Goal: Transaction & Acquisition: Purchase product/service

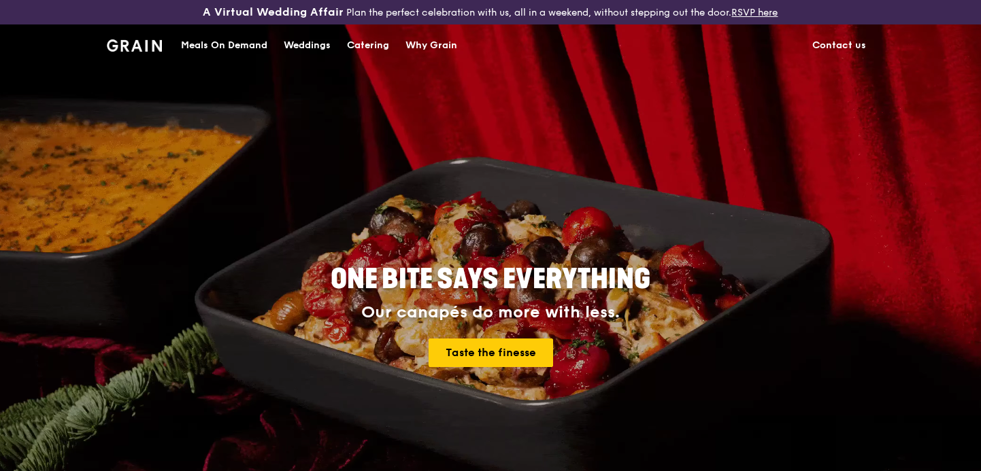
click at [252, 44] on div "Meals On Demand" at bounding box center [224, 45] width 86 height 41
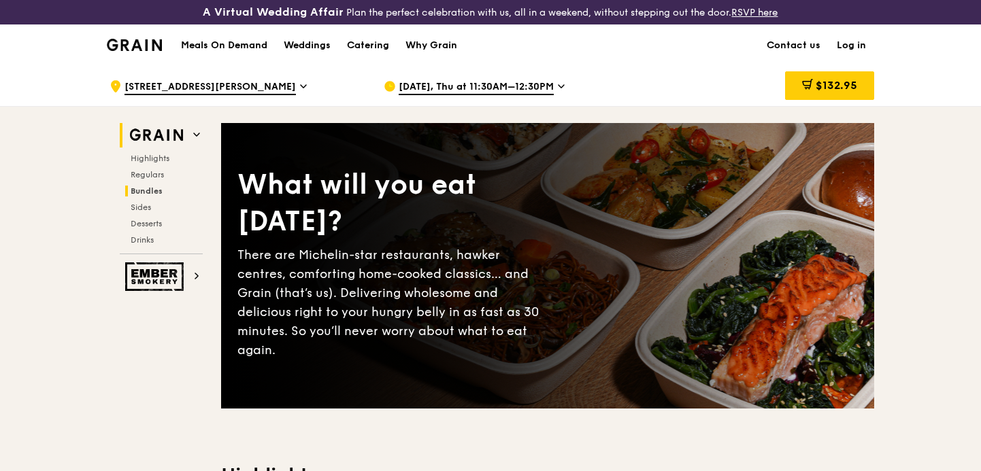
click at [143, 193] on span "Bundles" at bounding box center [147, 191] width 32 height 10
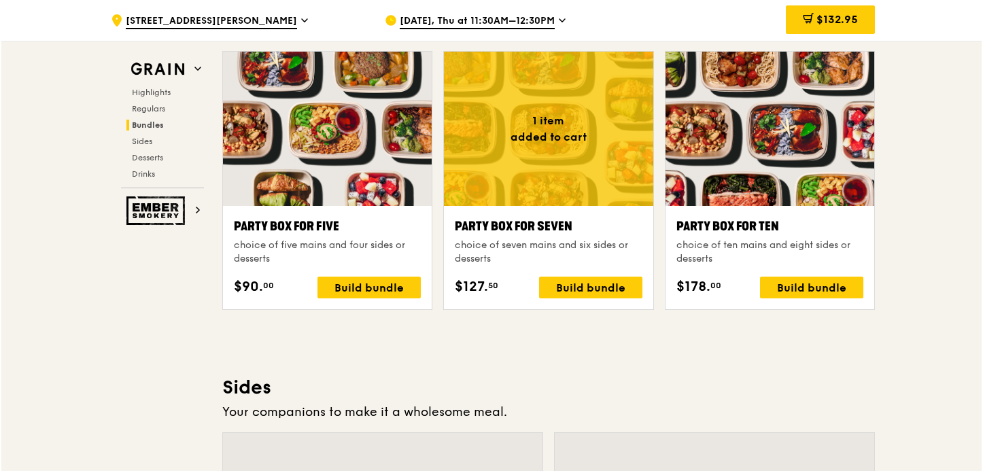
scroll to position [2764, 0]
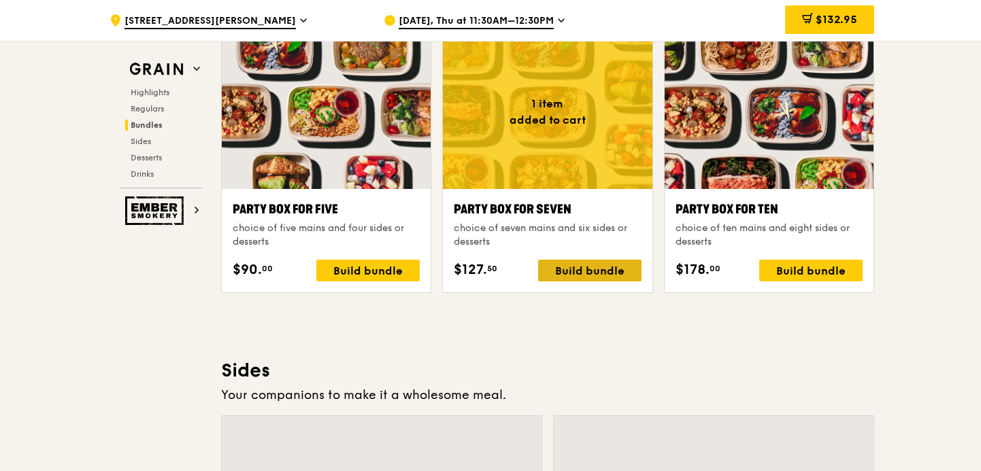
click at [562, 273] on div "Build bundle" at bounding box center [589, 271] width 103 height 22
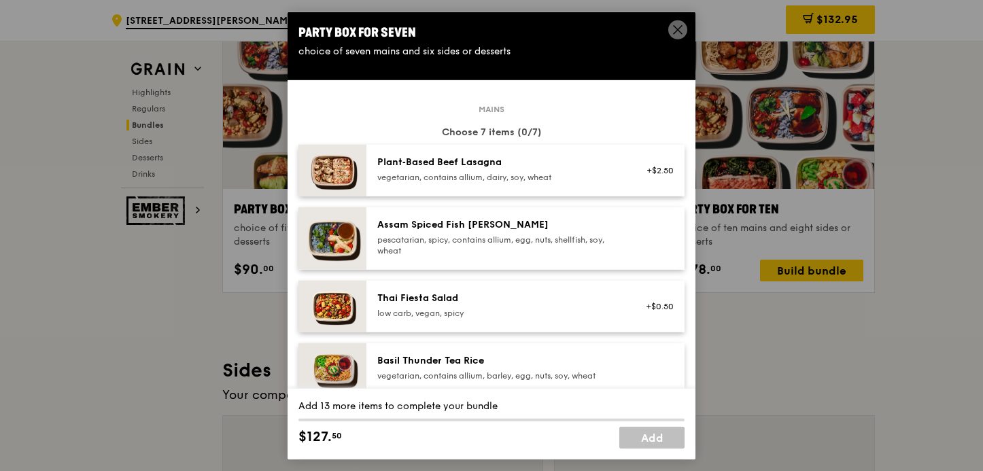
click at [669, 29] on span at bounding box center [678, 29] width 19 height 19
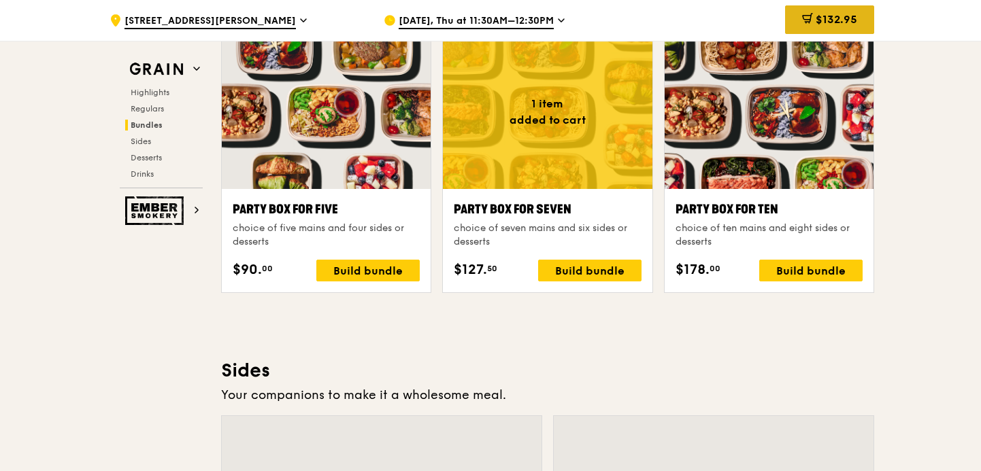
click at [832, 15] on span "$132.95" at bounding box center [835, 19] width 41 height 13
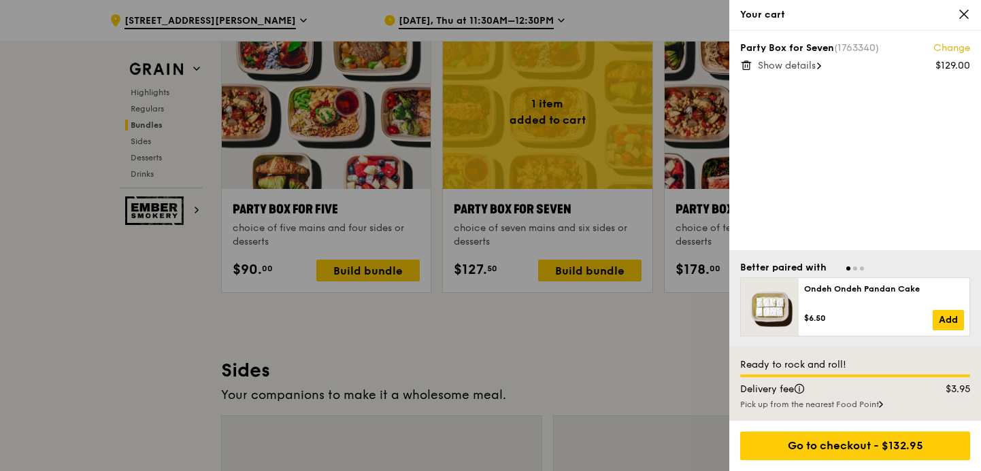
click at [742, 63] on icon at bounding box center [746, 63] width 10 height 0
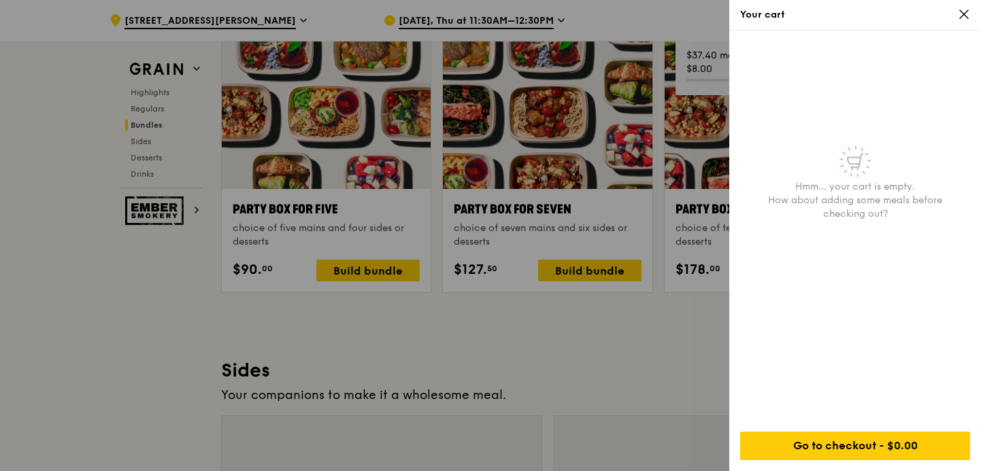
click at [530, 298] on div at bounding box center [490, 235] width 981 height 471
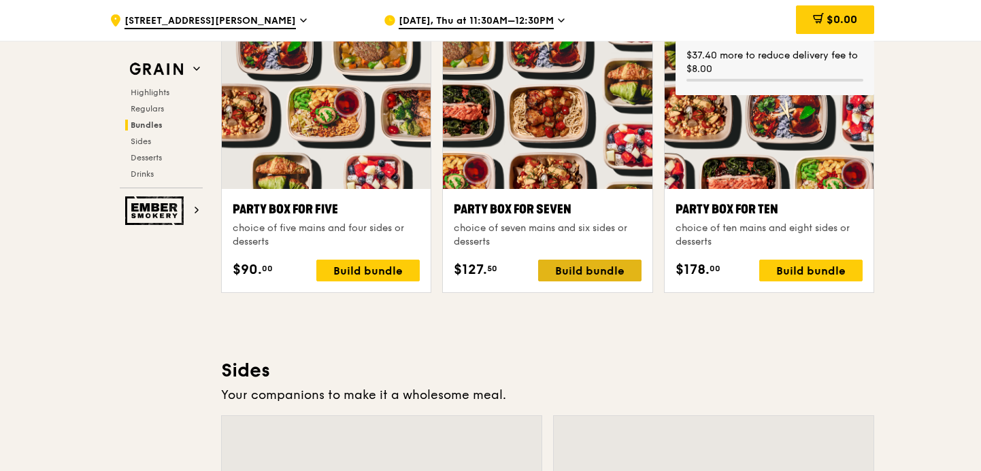
click at [564, 275] on div "Build bundle" at bounding box center [589, 271] width 103 height 22
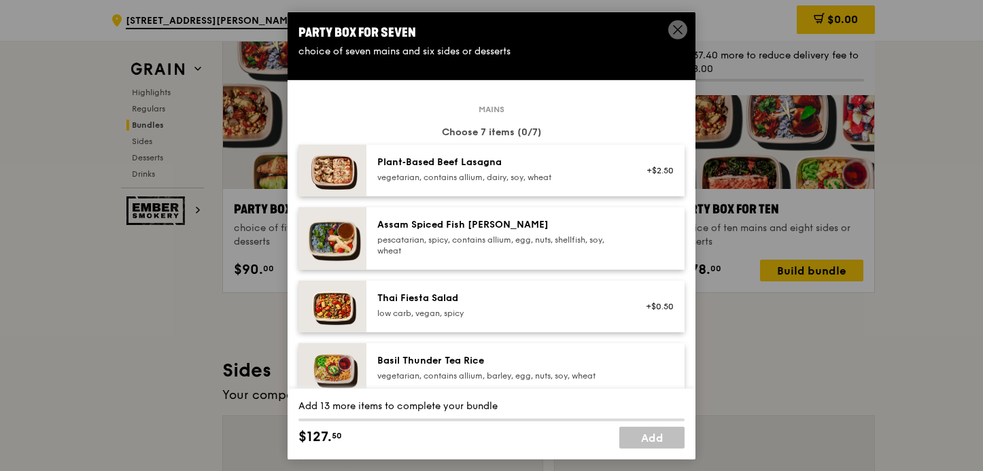
scroll to position [3, 0]
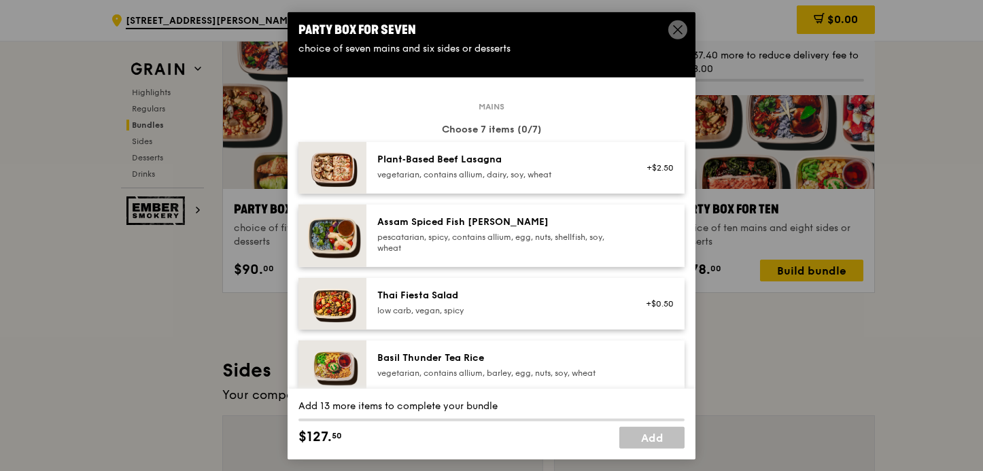
click at [549, 241] on div "pescatarian, spicy, contains allium, egg, nuts, shellfish, soy, wheat" at bounding box center [499, 242] width 244 height 22
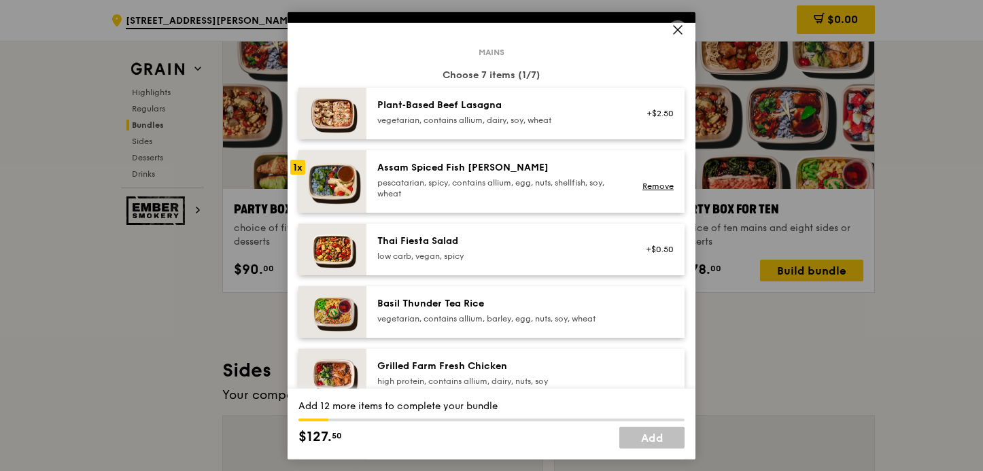
scroll to position [103, 0]
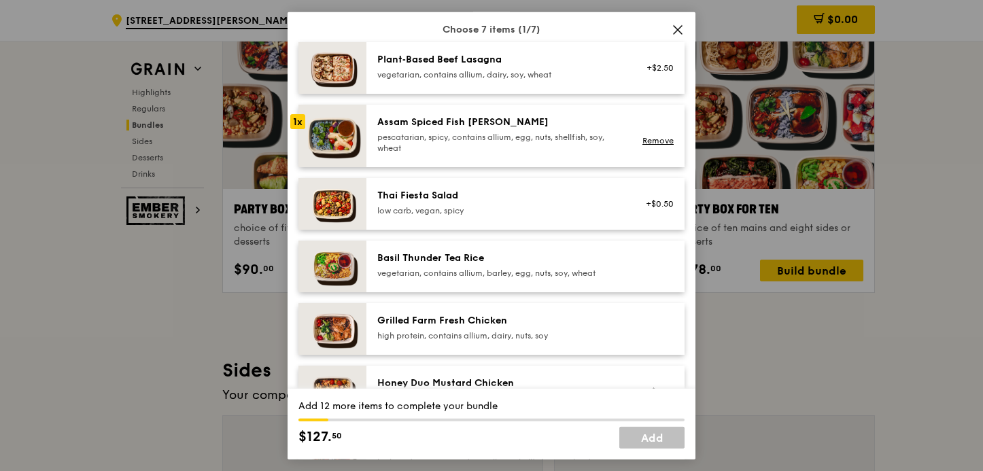
click at [506, 191] on div "Thai Fiesta Salad" at bounding box center [499, 195] width 244 height 14
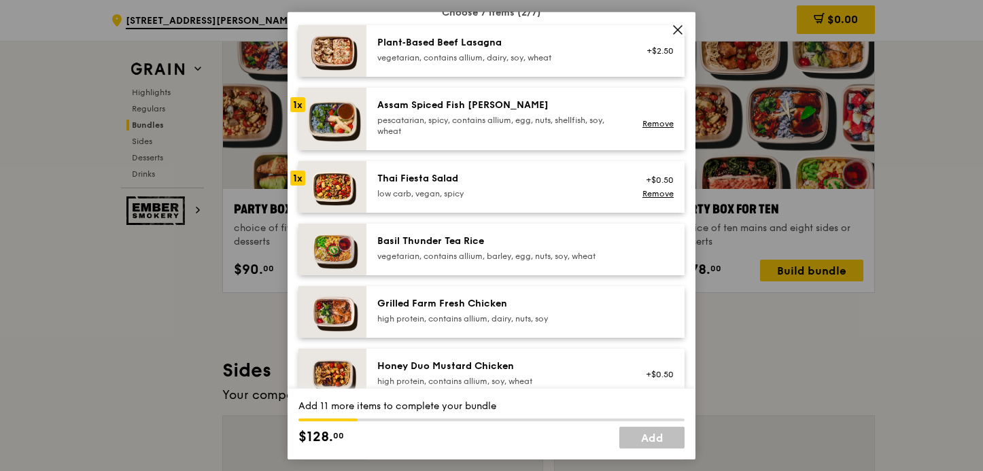
click at [504, 311] on div "Grilled Farm Fresh Chicken high protein, contains allium, dairy, nuts, soy" at bounding box center [499, 310] width 244 height 27
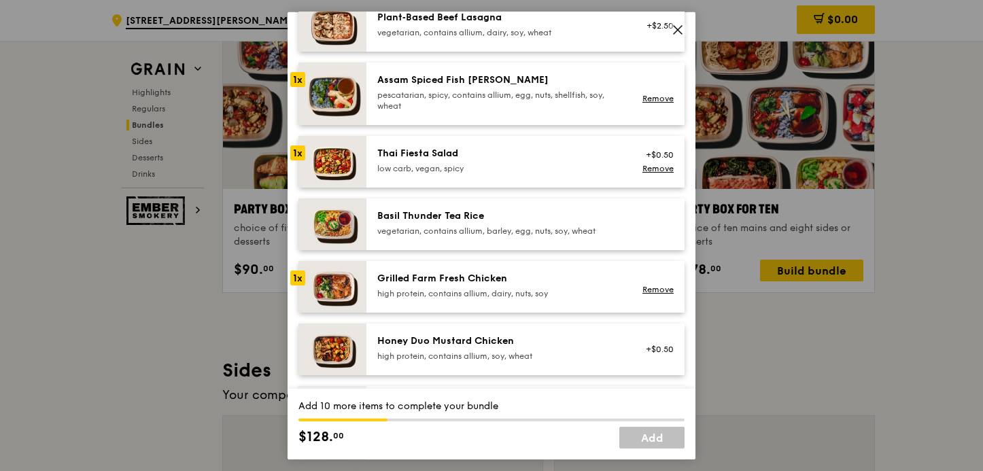
click at [476, 343] on div "Honey Duo Mustard Chicken" at bounding box center [499, 341] width 244 height 14
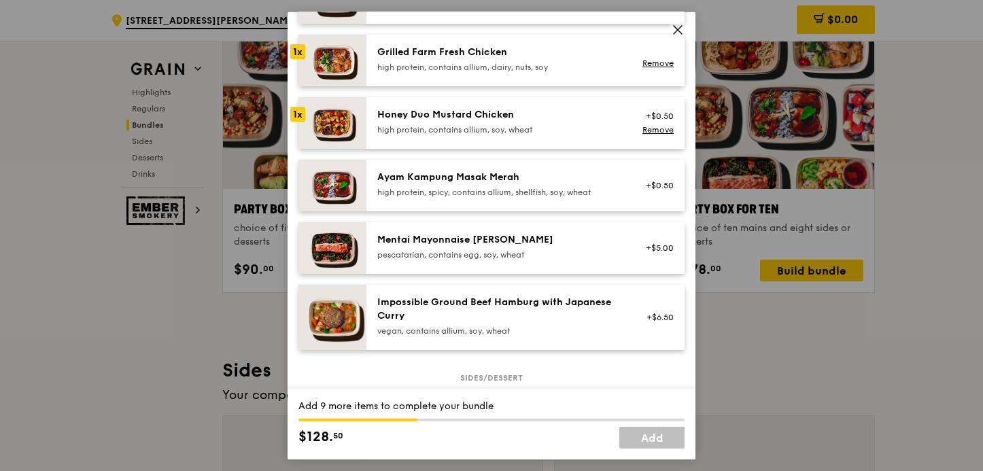
scroll to position [369, 0]
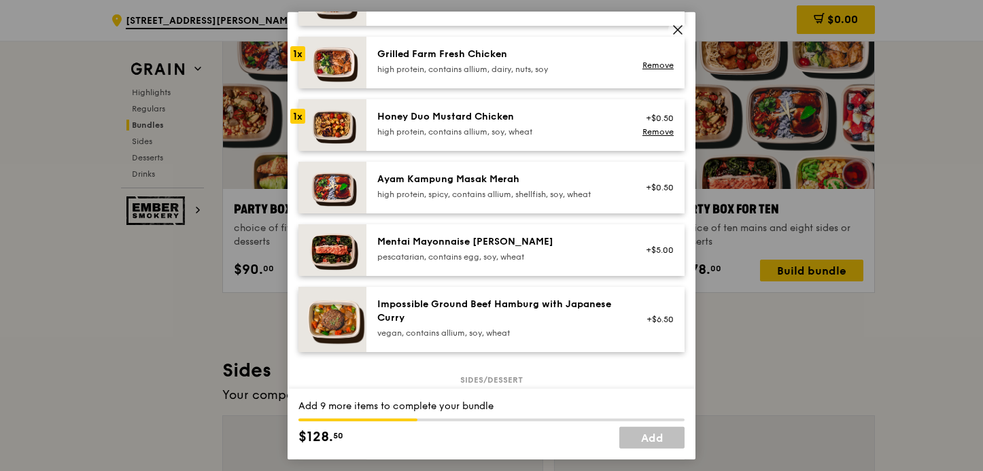
click at [518, 252] on div "pescatarian, contains egg, soy, wheat" at bounding box center [499, 256] width 244 height 11
click at [522, 192] on div "high protein, spicy, contains allium, shellfish, soy, wheat" at bounding box center [499, 193] width 244 height 11
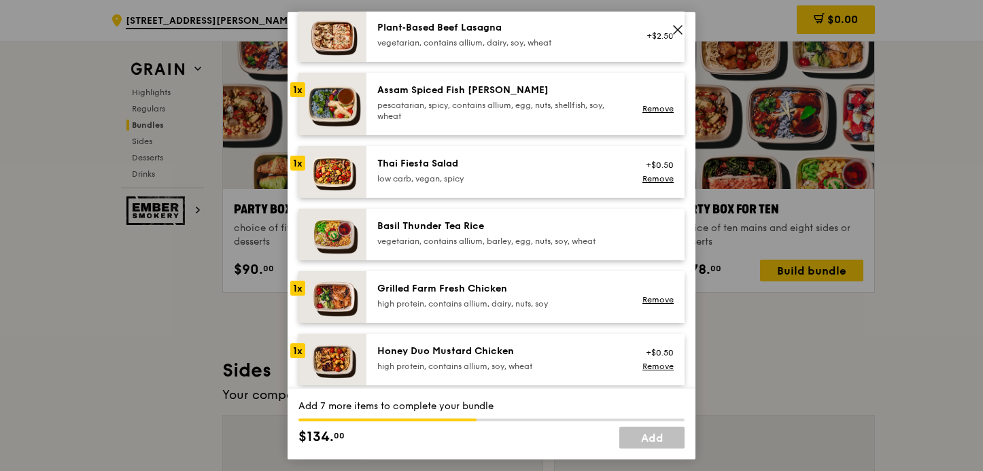
scroll to position [143, 0]
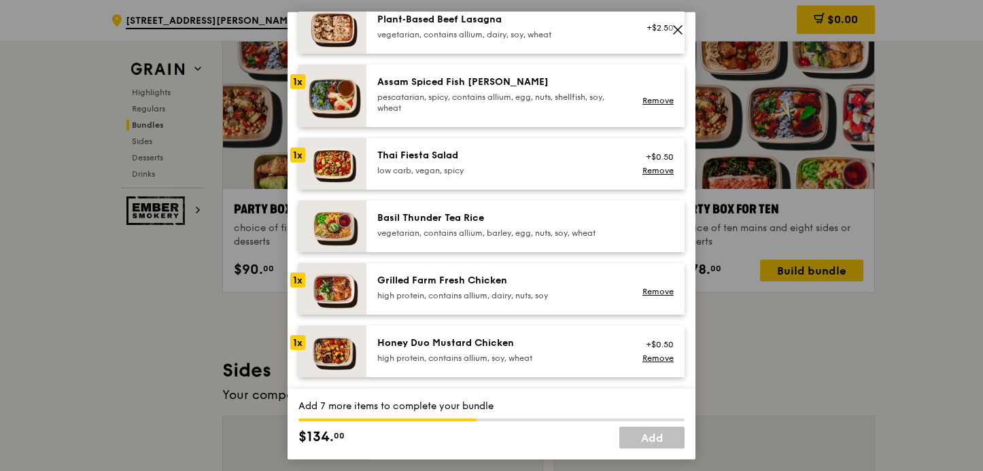
click at [478, 273] on div "Grilled Farm Fresh Chicken high protein, contains allium, dairy, nuts, soy Remo…" at bounding box center [526, 289] width 318 height 52
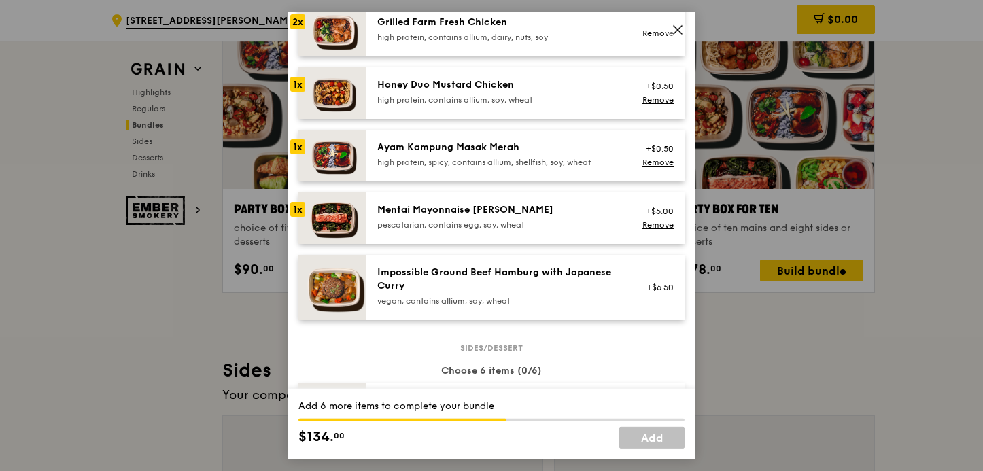
scroll to position [667, 0]
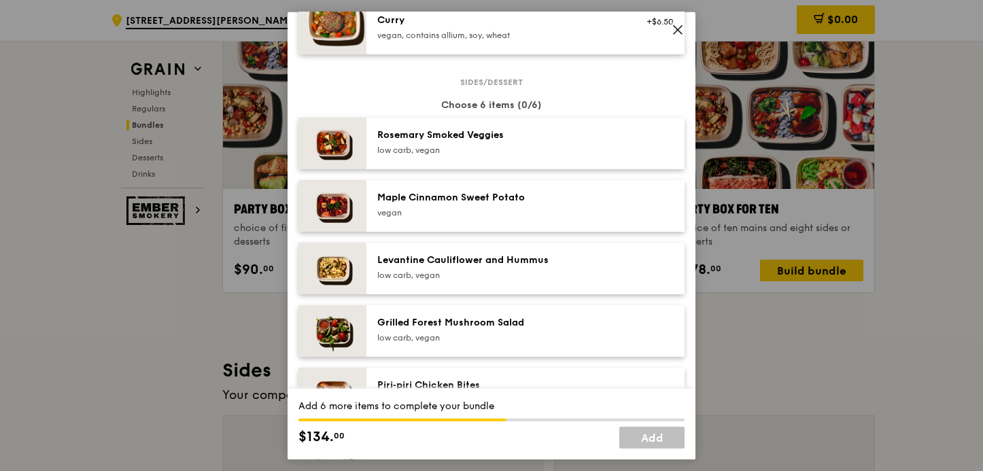
click at [494, 138] on div "Rosemary Smoked Veggies" at bounding box center [499, 135] width 244 height 14
click at [467, 209] on div "vegan" at bounding box center [499, 212] width 244 height 11
click at [460, 268] on div "Levantine Cauliflower and Hummus low carb, vegan" at bounding box center [499, 266] width 244 height 27
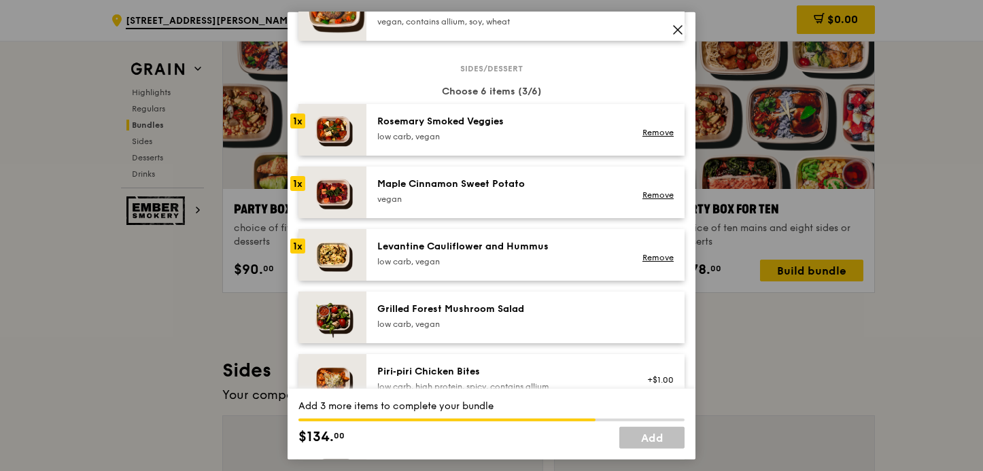
scroll to position [688, 0]
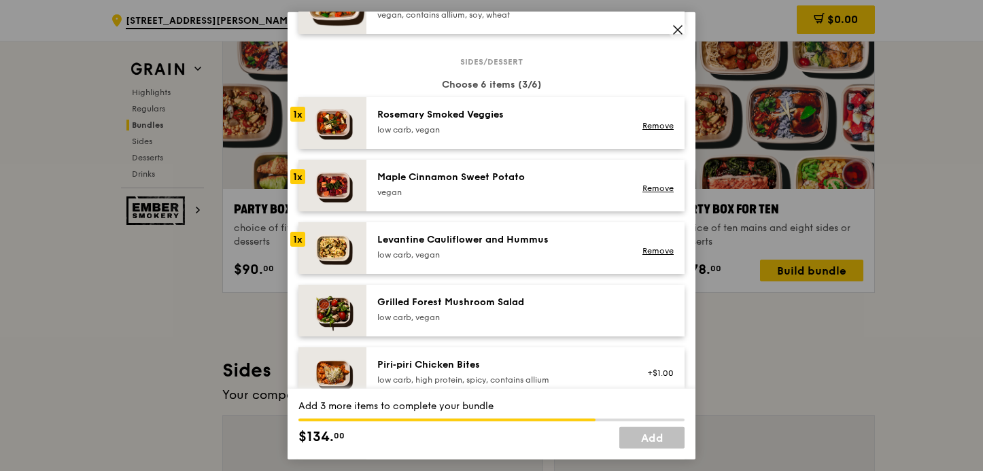
click at [461, 322] on div "low carb, vegan" at bounding box center [499, 316] width 244 height 11
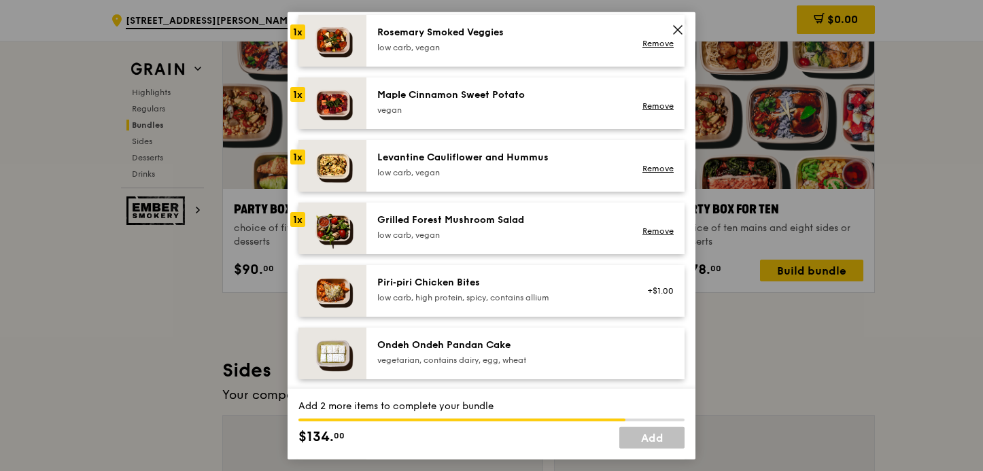
scroll to position [724, 0]
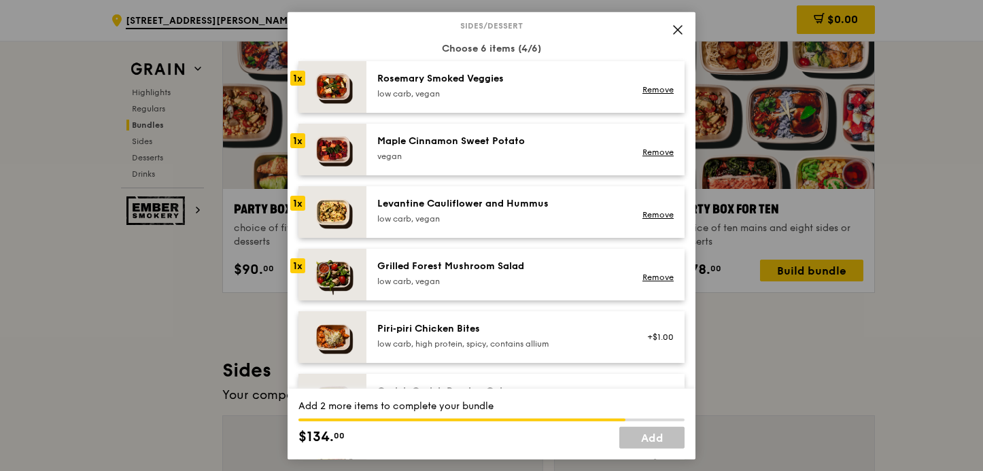
click at [466, 144] on div "Maple Cinnamon Sweet Potato" at bounding box center [499, 141] width 244 height 14
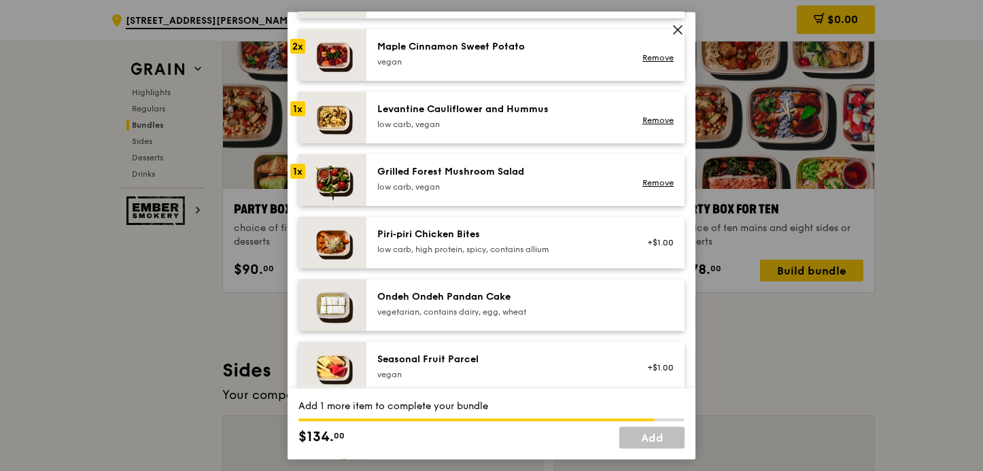
click at [630, 292] on div at bounding box center [656, 305] width 52 height 30
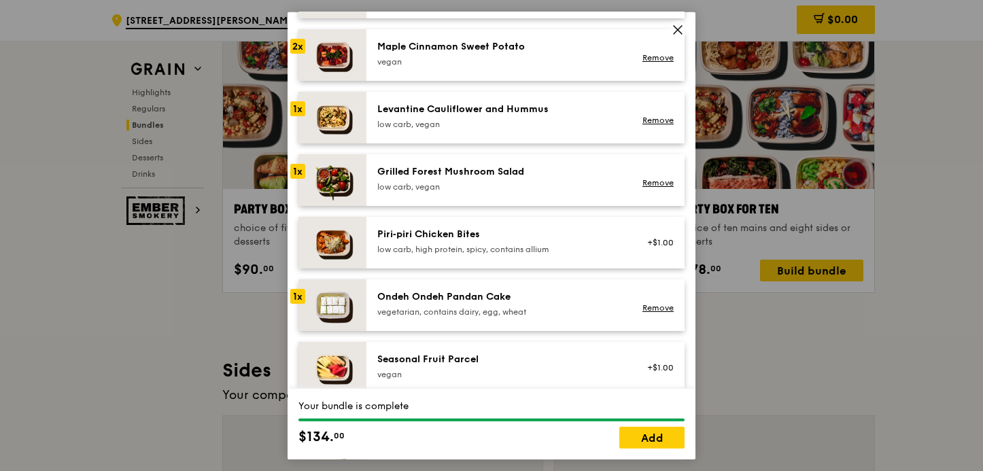
click at [596, 310] on div "vegetarian, contains dairy, egg, wheat" at bounding box center [499, 311] width 244 height 11
click at [643, 303] on link "Remove" at bounding box center [658, 308] width 31 height 10
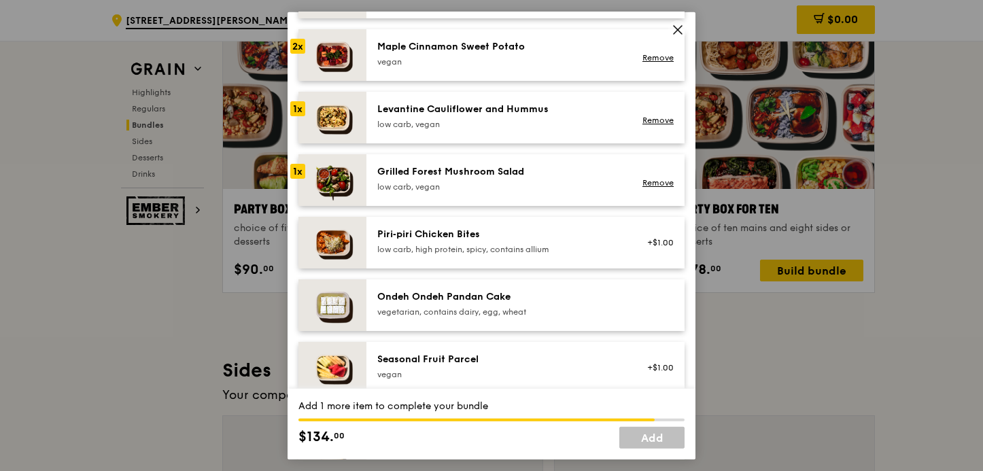
click at [537, 259] on div "Piri‑piri Chicken Bites low carb, high protein, spicy, contains allium +$1.00" at bounding box center [526, 242] width 318 height 52
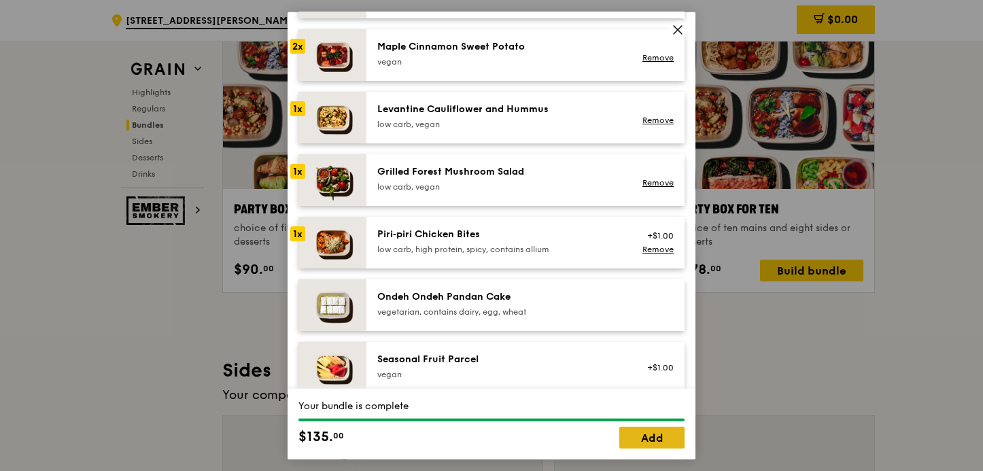
click at [658, 437] on link "Add" at bounding box center [652, 438] width 65 height 22
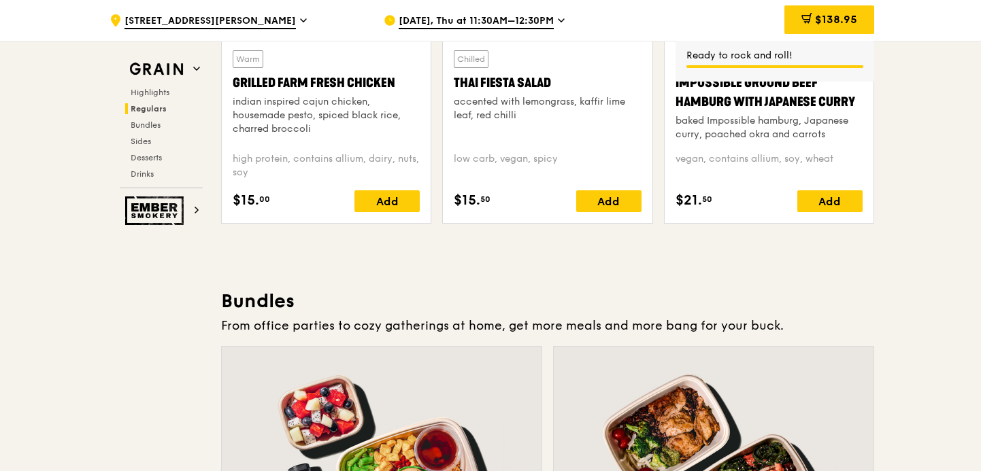
scroll to position [1761, 0]
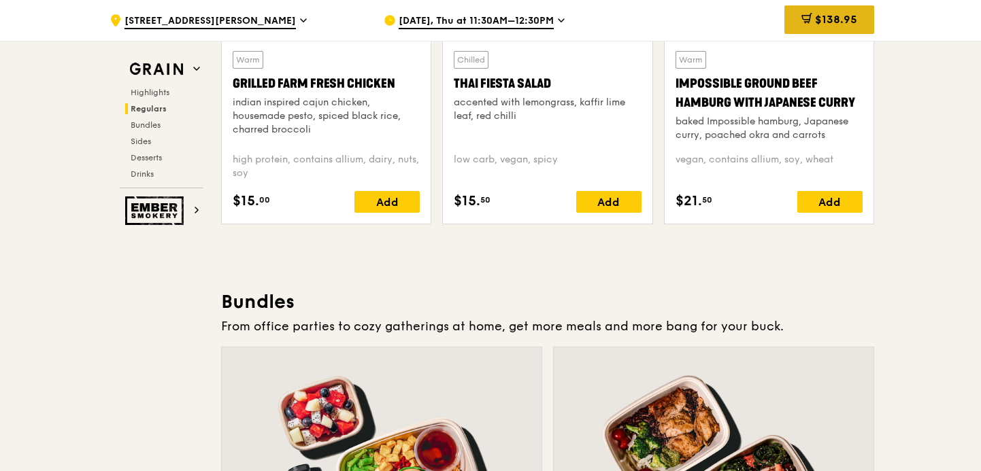
click at [822, 16] on span "$138.95" at bounding box center [836, 19] width 42 height 13
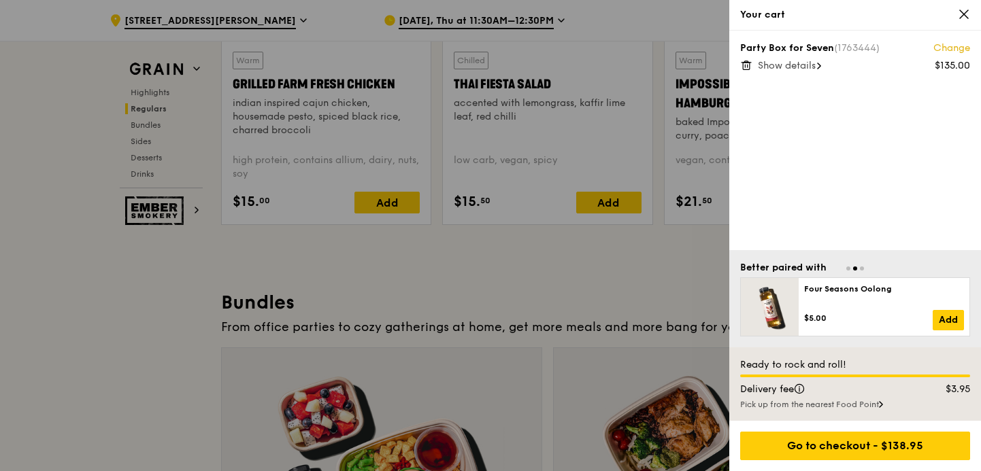
scroll to position [1761, 0]
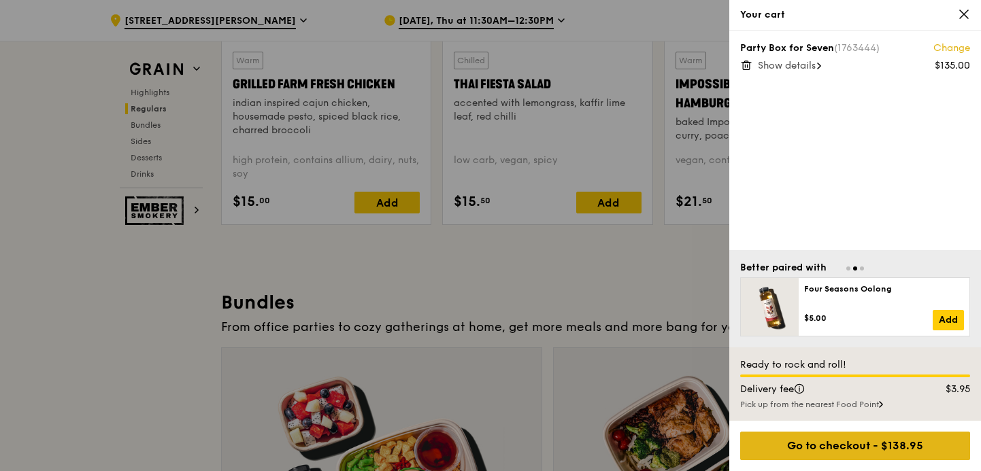
click at [863, 443] on div "Go to checkout - $138.95" at bounding box center [855, 446] width 230 height 29
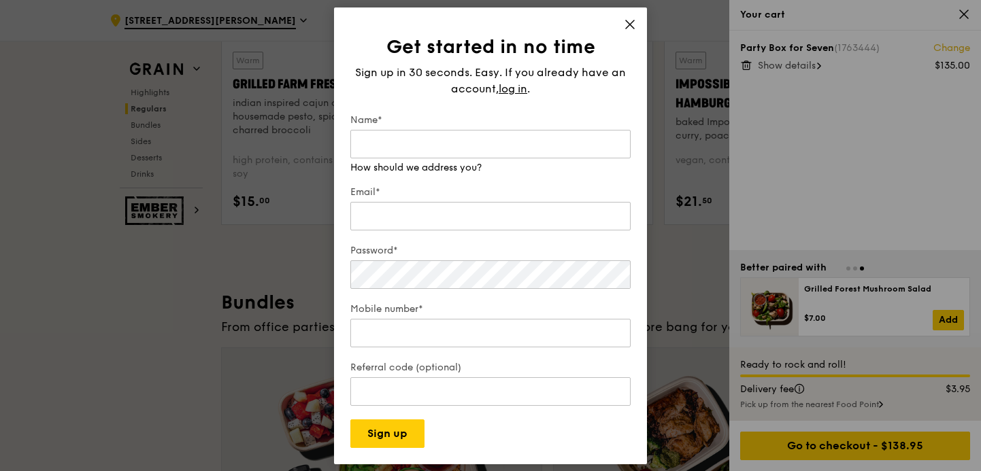
scroll to position [1760, 0]
click at [626, 24] on icon at bounding box center [630, 24] width 12 height 12
